Goal: Information Seeking & Learning: Learn about a topic

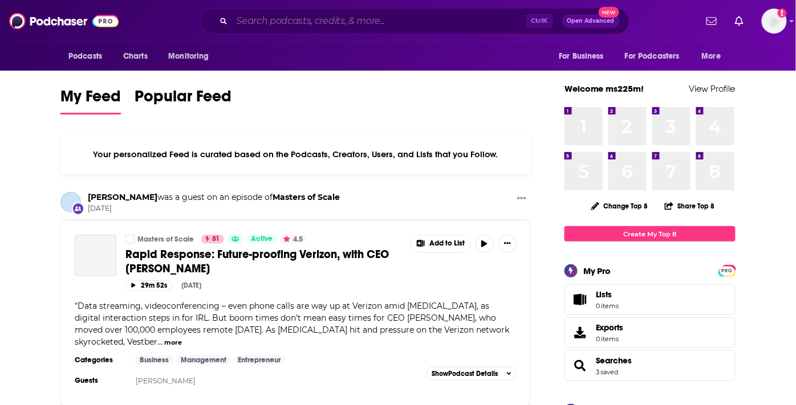
click at [352, 21] on input "Search podcasts, credits, & more..." at bounding box center [379, 21] width 294 height 18
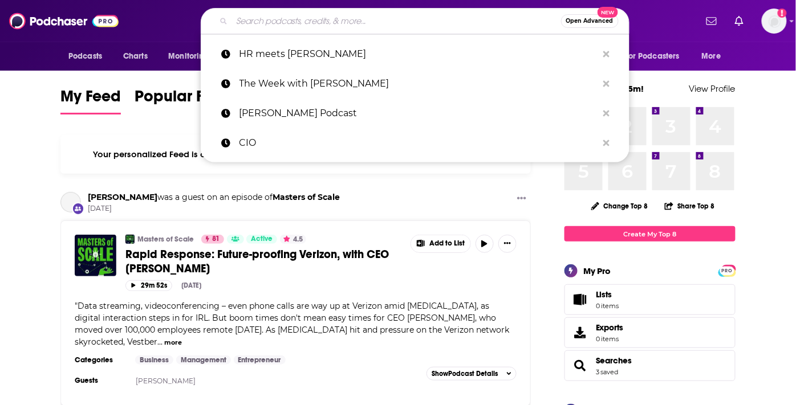
paste input "The Influence Economy Podcast with [PERSON_NAME]"
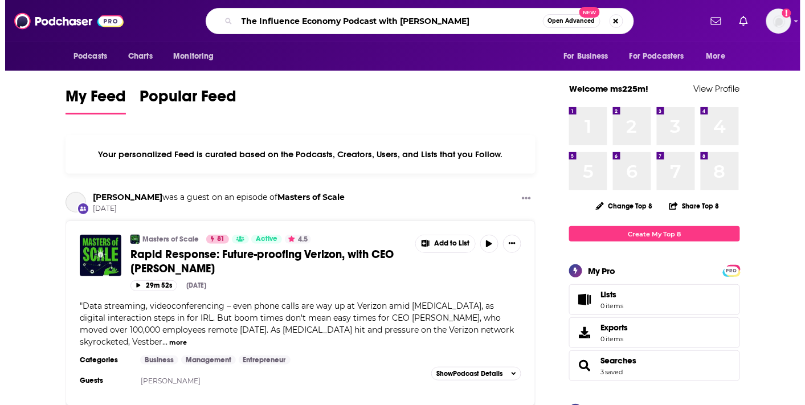
scroll to position [0, 156]
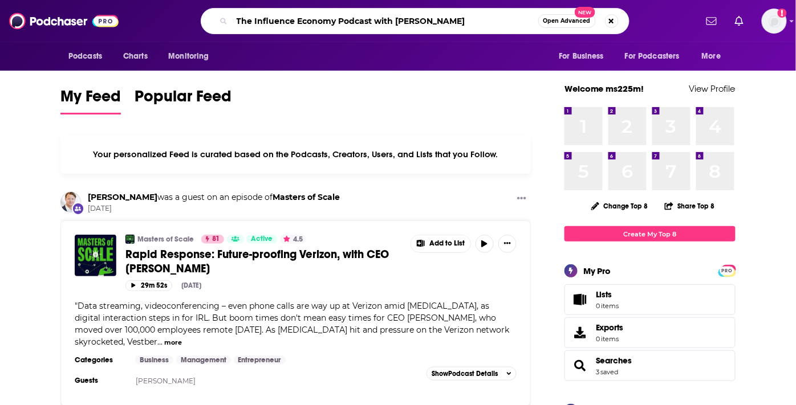
type input "The Influence Economy Podcast with [PERSON_NAME]"
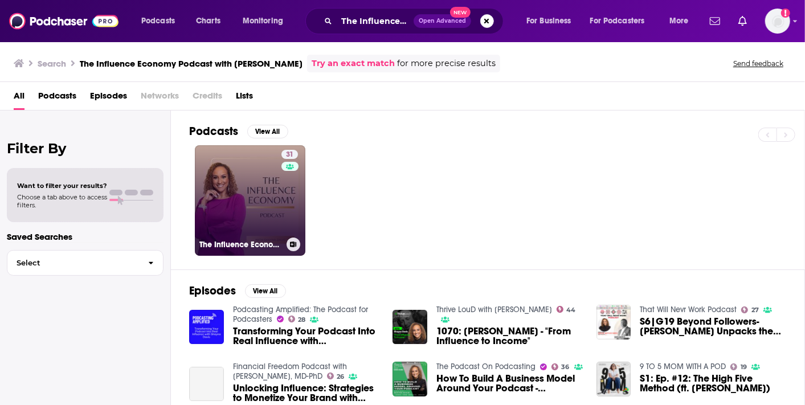
click at [245, 196] on link "31 The Influence Economy Podcast with [PERSON_NAME]" at bounding box center [250, 200] width 111 height 111
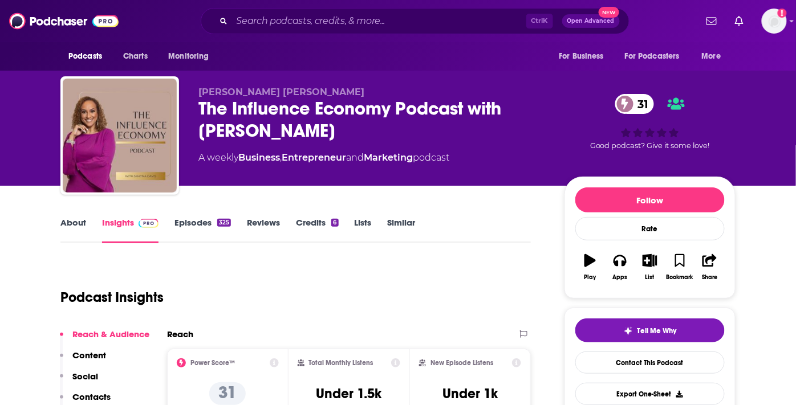
click at [305, 106] on div "The Influence Economy Podcast with [PERSON_NAME] 31" at bounding box center [372, 119] width 348 height 44
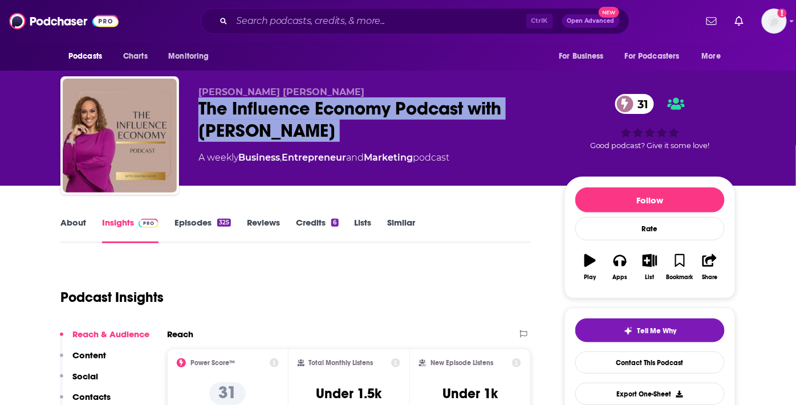
click at [305, 106] on div "The Influence Economy Podcast with [PERSON_NAME] 31" at bounding box center [372, 119] width 348 height 44
copy div "The Influence Economy Podcast with [PERSON_NAME] 31"
click at [250, 110] on div "The Influence Economy Podcast with [PERSON_NAME] 31" at bounding box center [372, 119] width 348 height 44
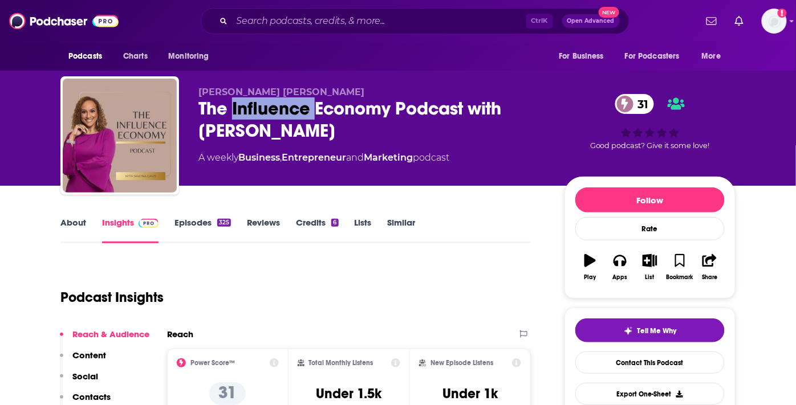
click at [250, 110] on div "The Influence Economy Podcast with [PERSON_NAME] 31" at bounding box center [372, 119] width 348 height 44
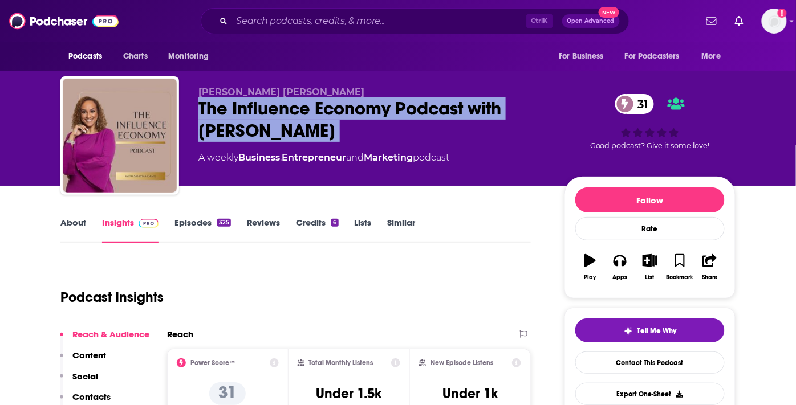
click at [250, 110] on div "The Influence Economy Podcast with [PERSON_NAME] 31" at bounding box center [372, 119] width 348 height 44
